Goal: Task Accomplishment & Management: Manage account settings

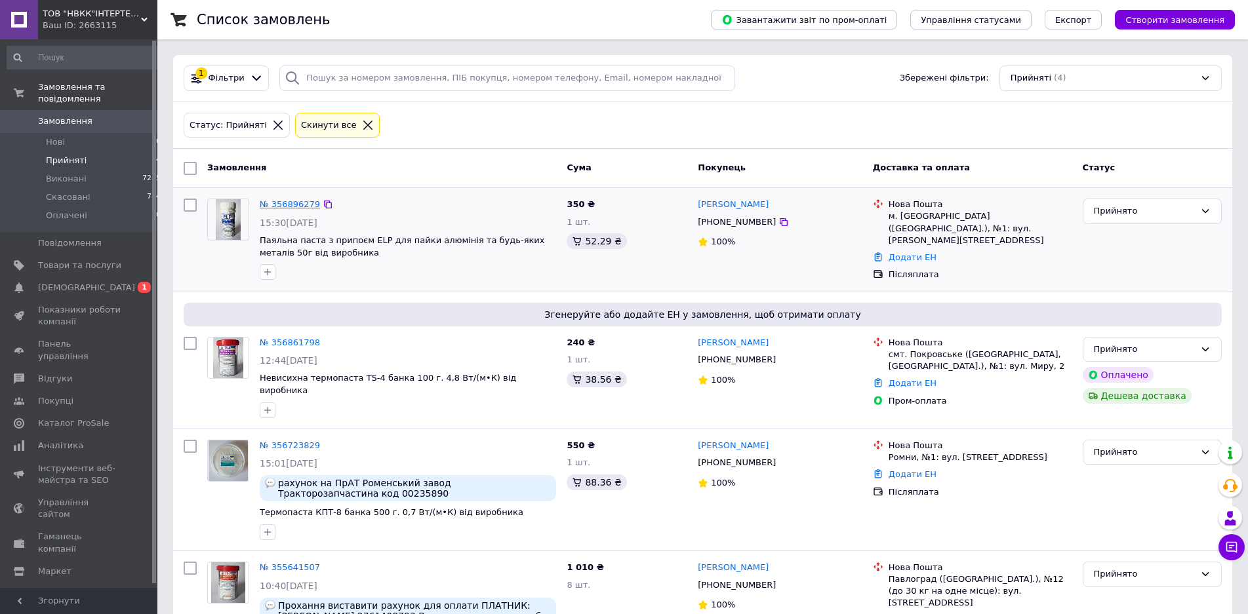
click at [289, 204] on link "№ 356896279" at bounding box center [290, 204] width 60 height 10
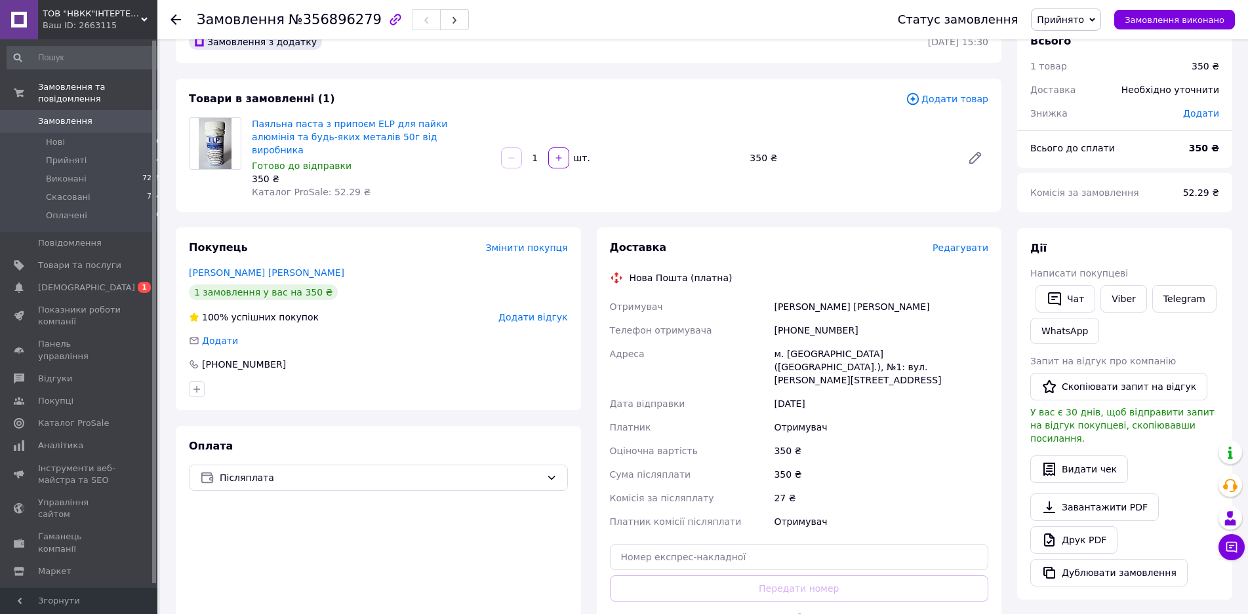
scroll to position [67, 0]
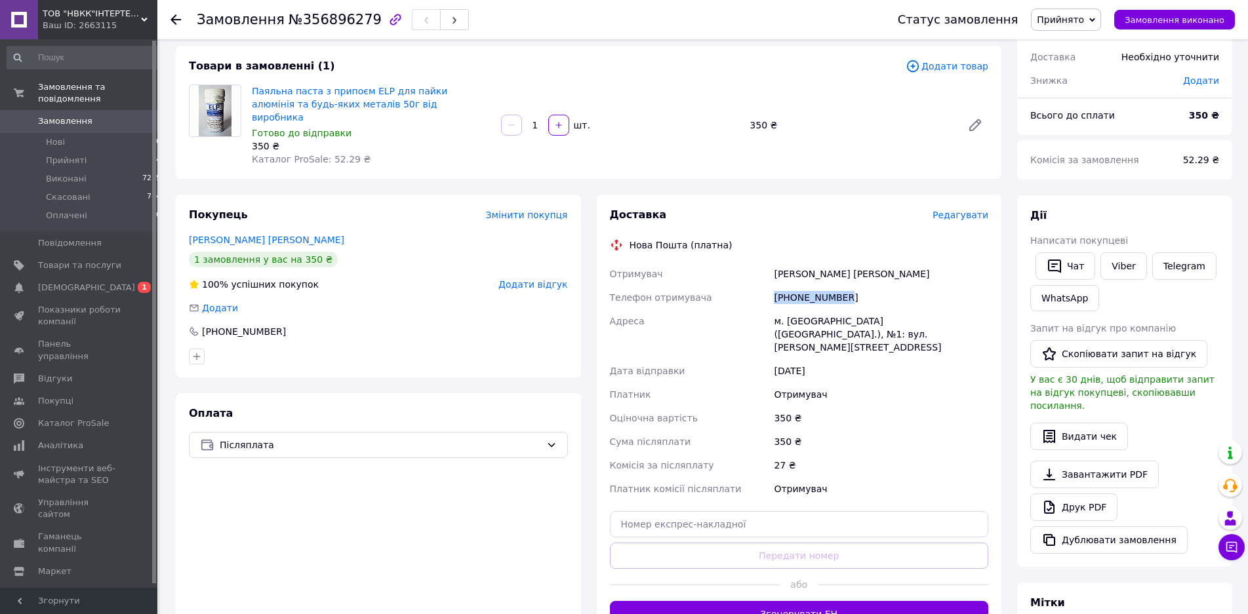
drag, startPoint x: 850, startPoint y: 282, endPoint x: 890, endPoint y: 270, distance: 41.9
click at [768, 281] on div "Отримувач [PERSON_NAME] [PERSON_NAME] отримувача [PHONE_NUMBER] [PERSON_NAME] […" at bounding box center [799, 381] width 384 height 239
copy div "Телефон отримувача [PHONE_NUMBER]"
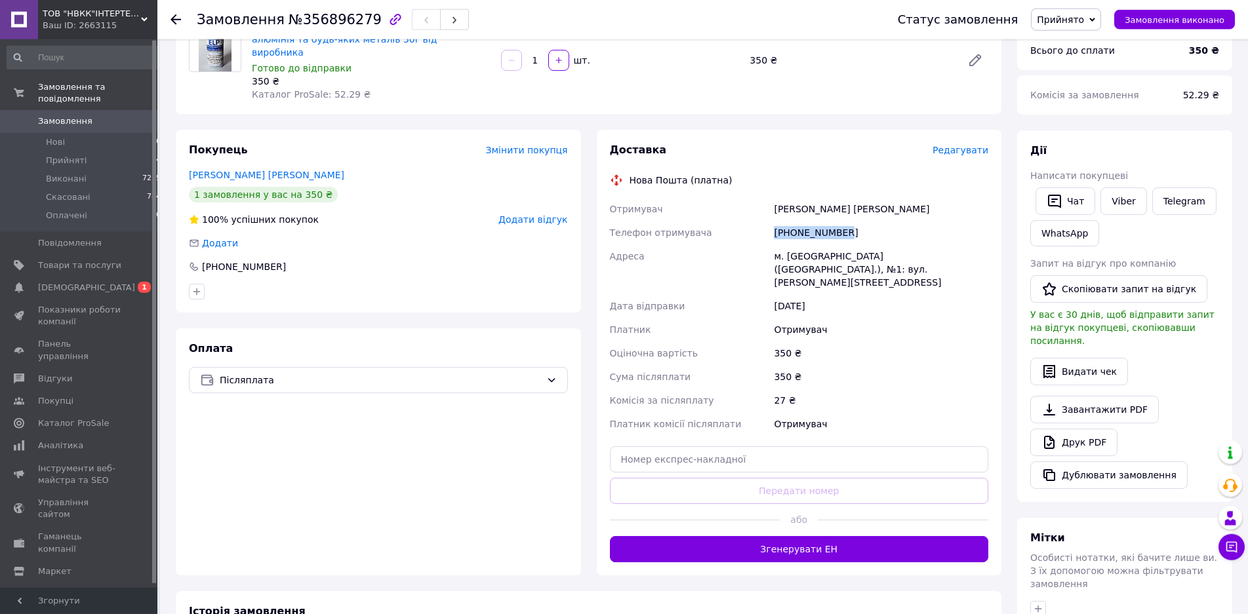
scroll to position [134, 0]
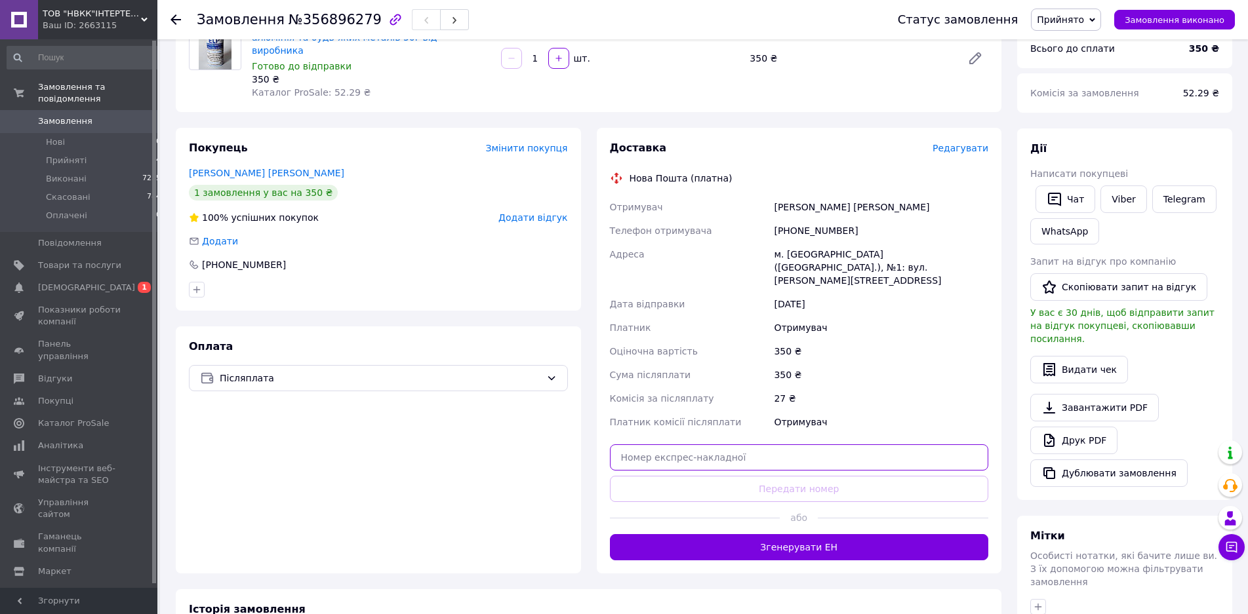
click at [820, 445] on input "text" at bounding box center [799, 458] width 379 height 26
paste input "20451225185897"
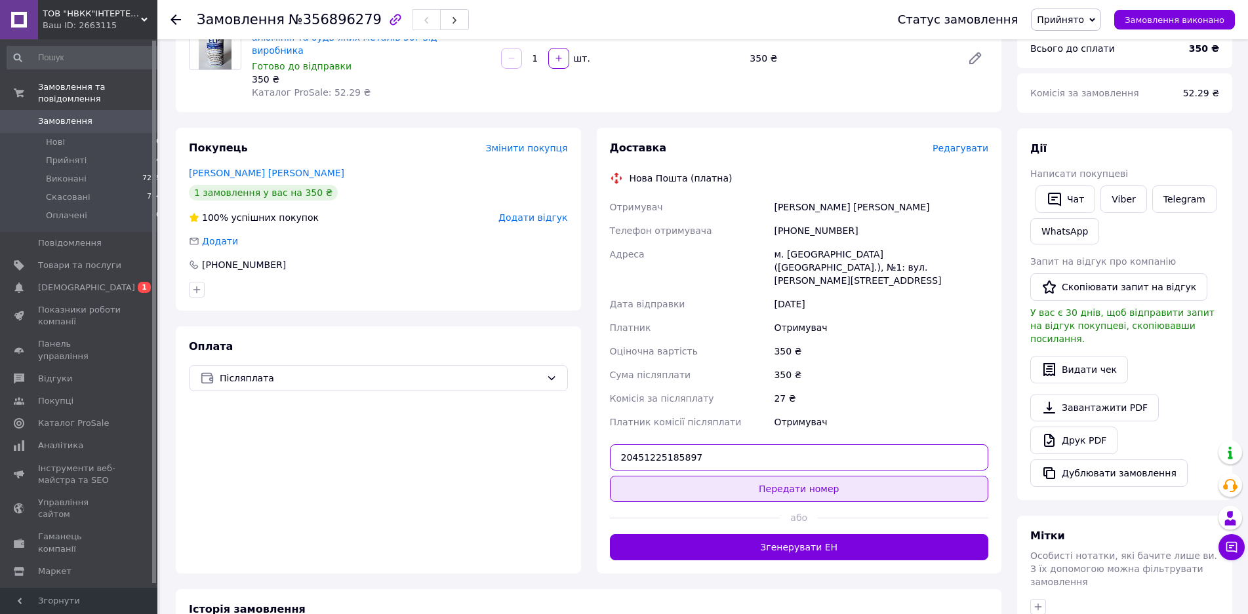
type input "20451225185897"
click at [816, 476] on button "Передати номер" at bounding box center [799, 489] width 379 height 26
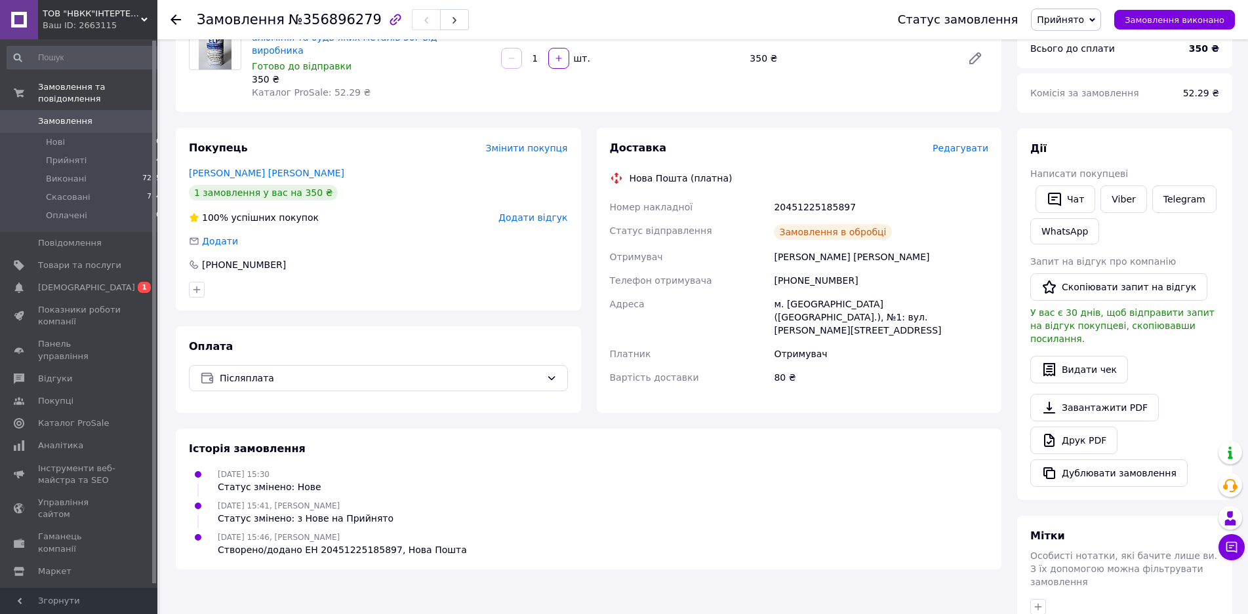
click at [1155, 19] on span "Замовлення виконано" at bounding box center [1175, 20] width 100 height 10
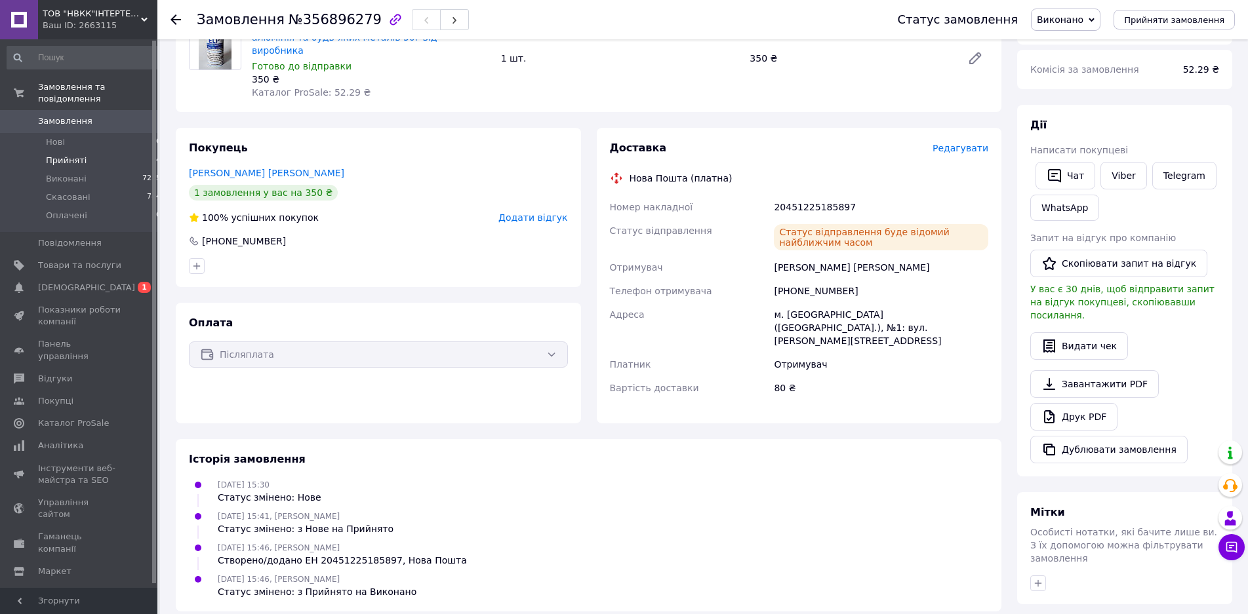
click at [96, 151] on li "Прийняті 4" at bounding box center [84, 160] width 169 height 18
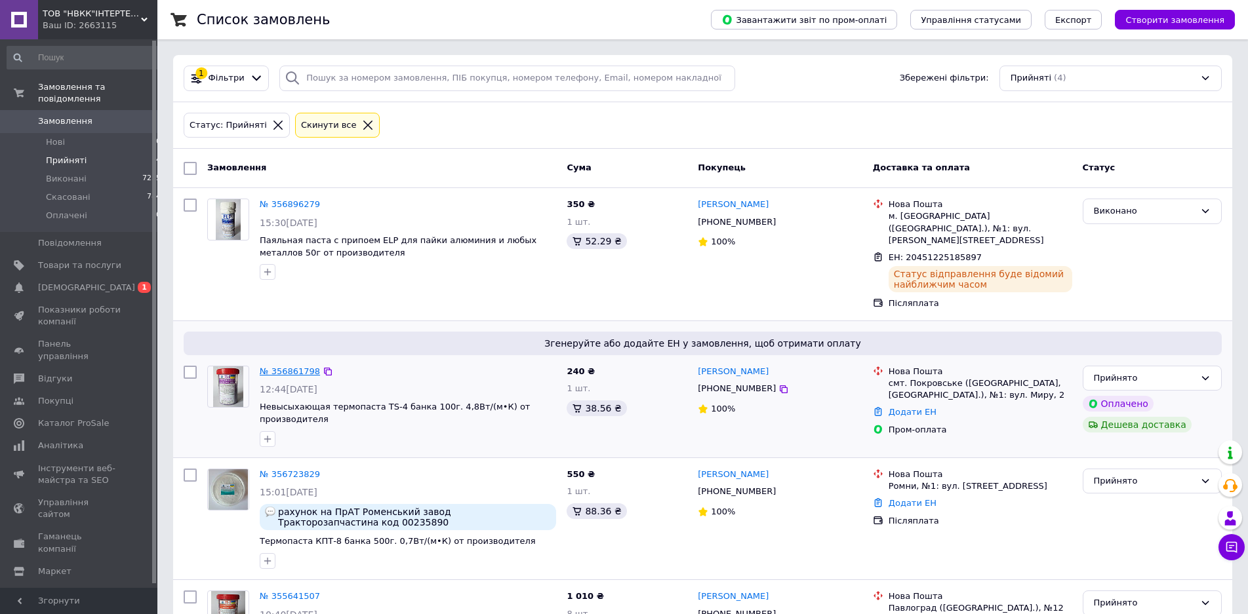
click at [285, 367] on link "№ 356861798" at bounding box center [290, 372] width 60 height 10
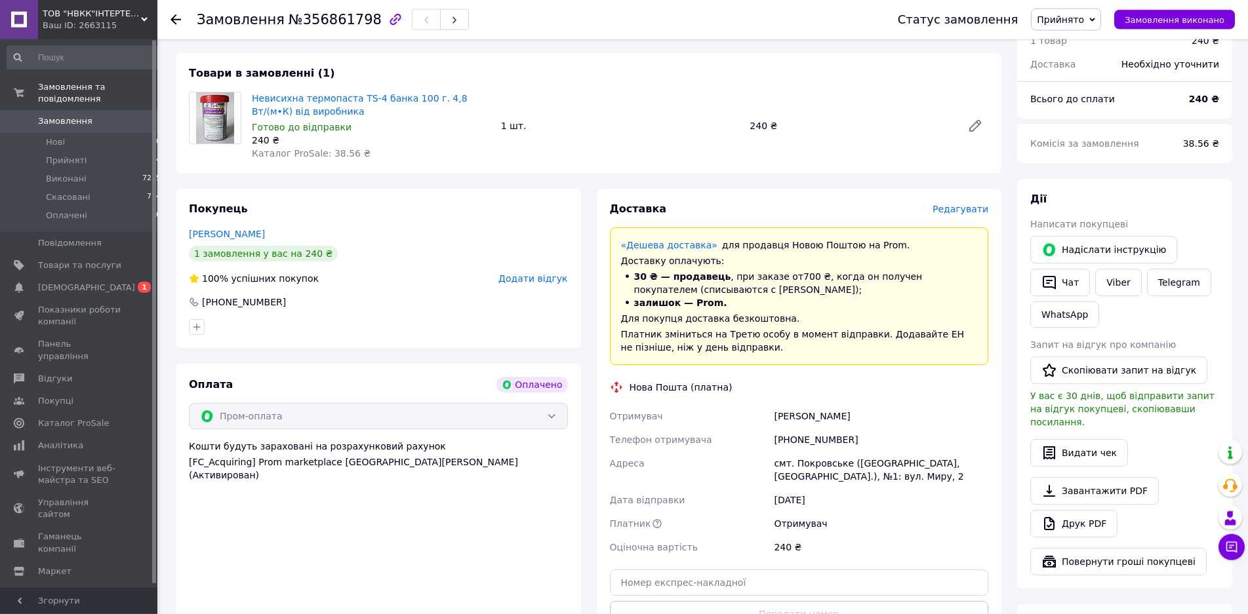
scroll to position [134, 0]
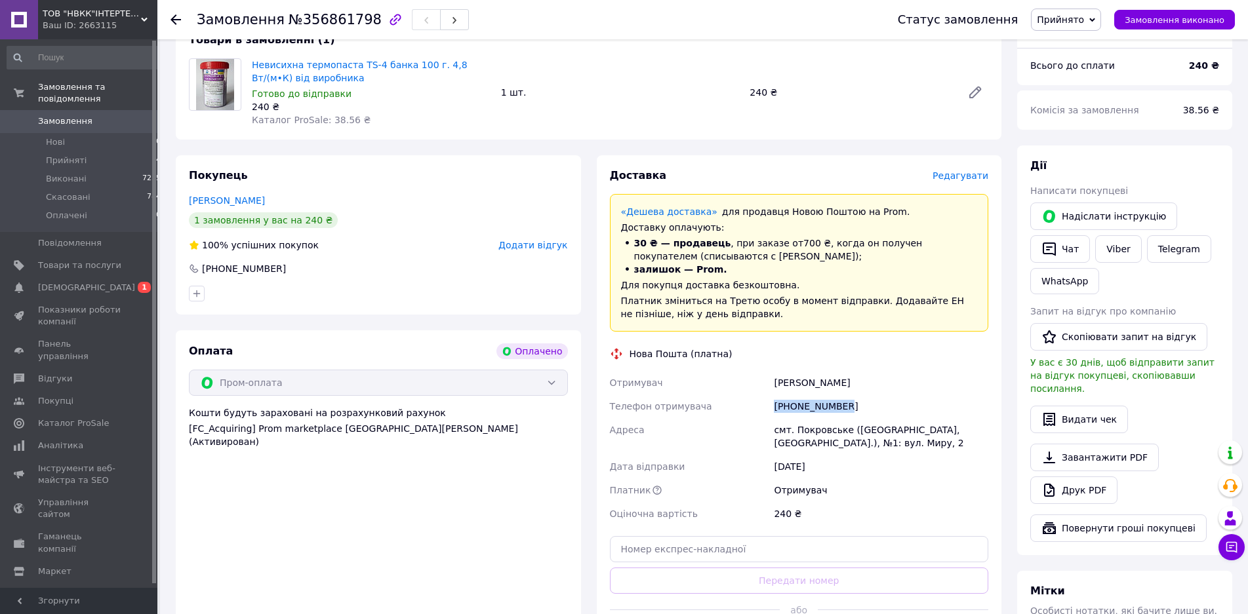
drag, startPoint x: 851, startPoint y: 402, endPoint x: 841, endPoint y: 405, distance: 11.0
click at [755, 405] on div "Отримувач [PERSON_NAME] Телефон отримувача [PHONE_NUMBER] [GEOGRAPHIC_DATA] смт…" at bounding box center [799, 448] width 384 height 155
copy div "Телефон отримувача [PHONE_NUMBER]"
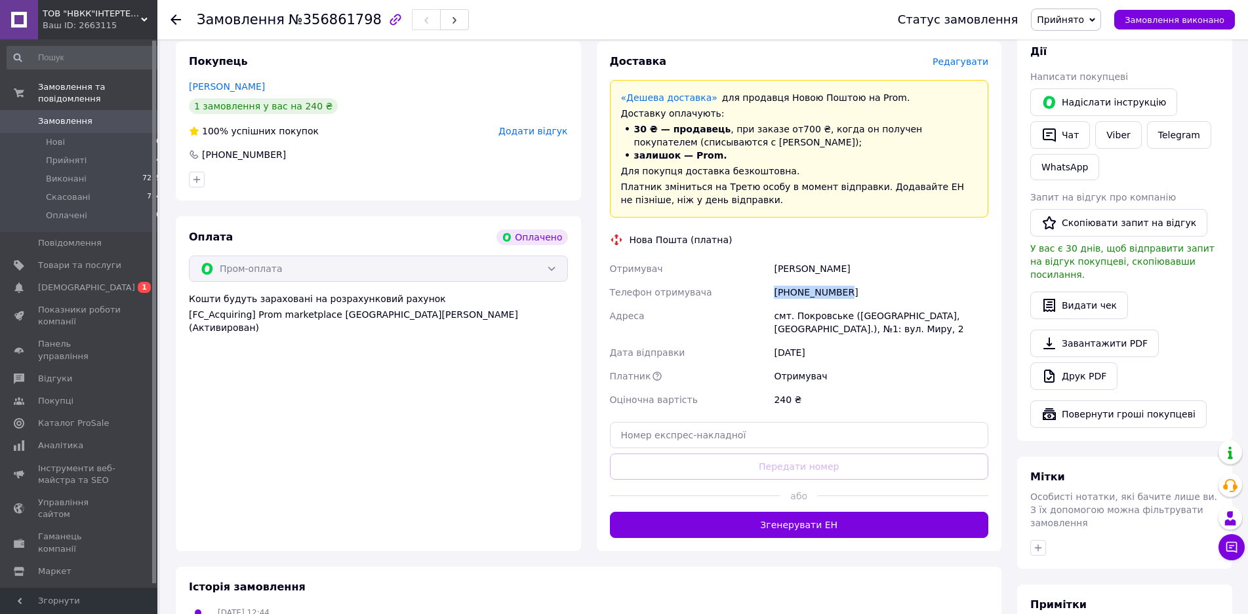
scroll to position [268, 0]
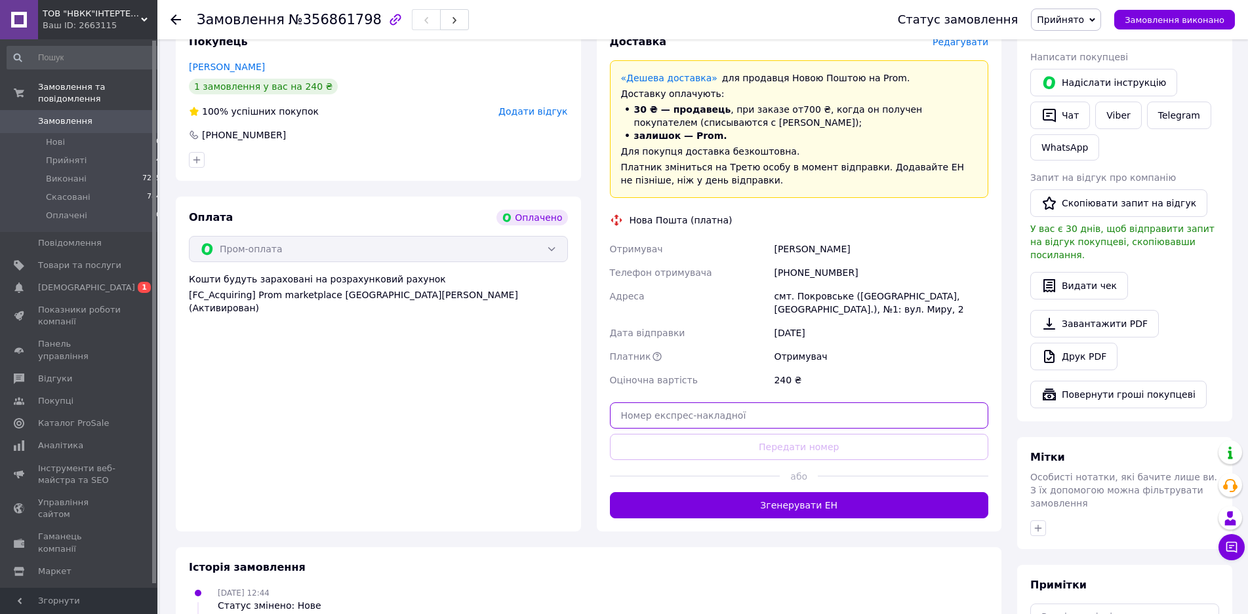
click at [792, 413] on input "text" at bounding box center [799, 416] width 379 height 26
paste input "20451225189527"
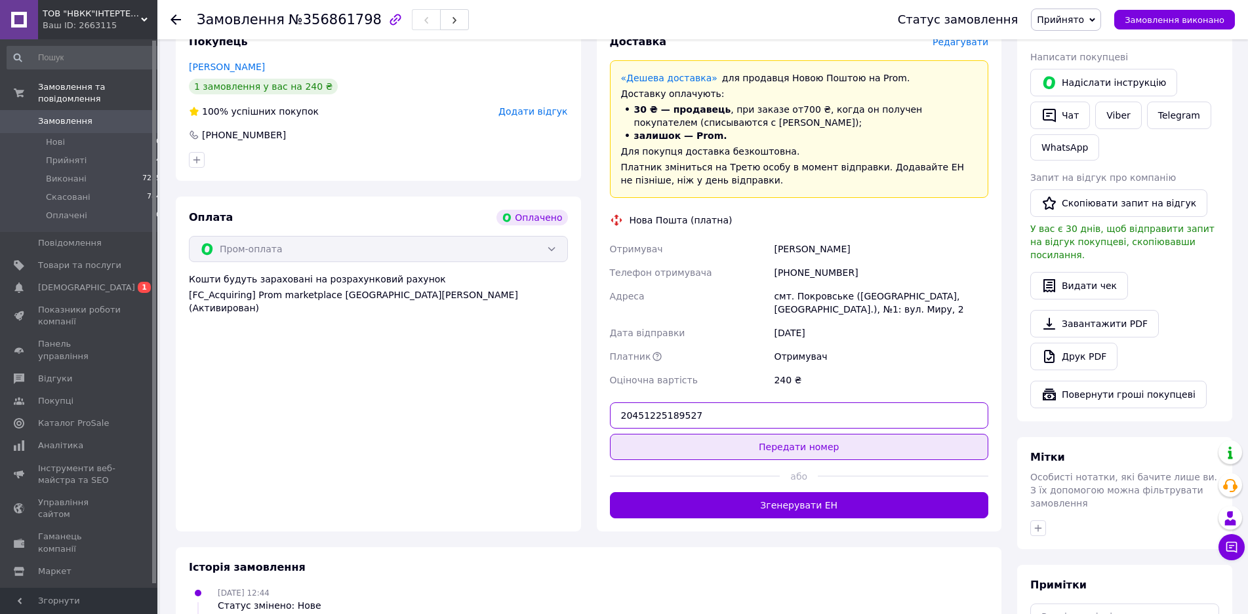
type input "20451225189527"
click at [813, 451] on button "Передати номер" at bounding box center [799, 447] width 379 height 26
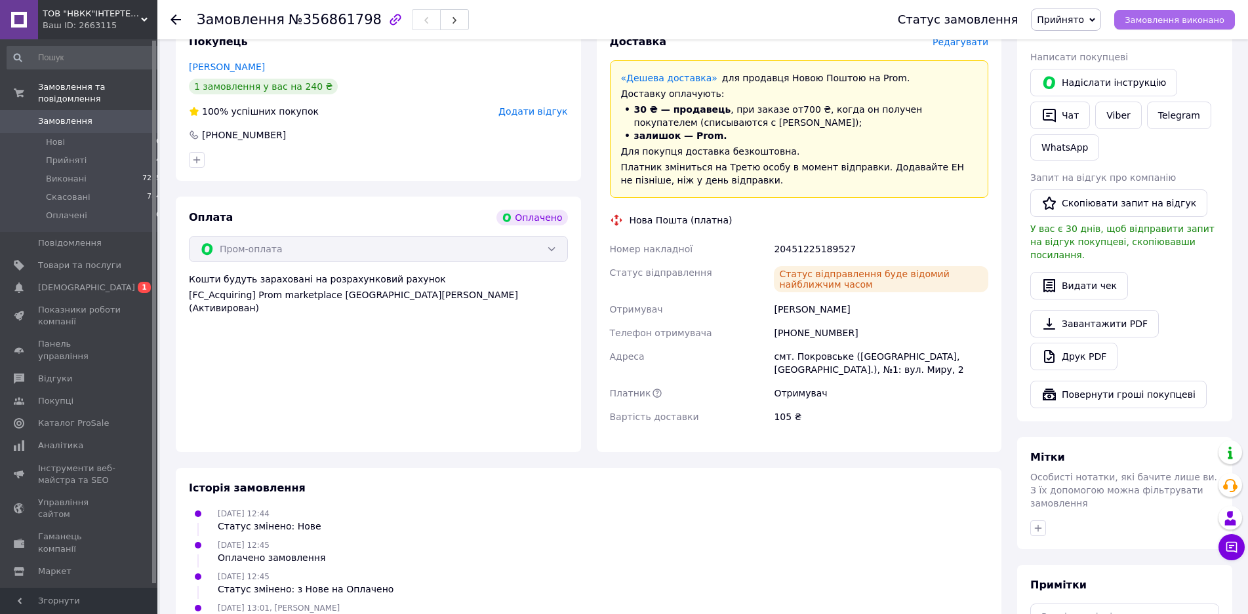
click at [1158, 18] on span "Замовлення виконано" at bounding box center [1175, 20] width 100 height 10
